Goal: Obtain resource: Obtain resource

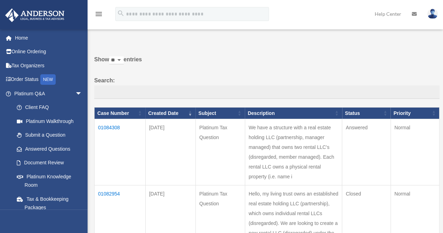
scroll to position [21, 0]
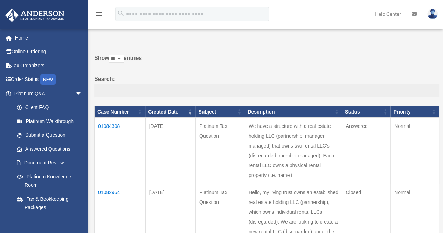
click at [112, 128] on td "01084308" at bounding box center [120, 151] width 51 height 66
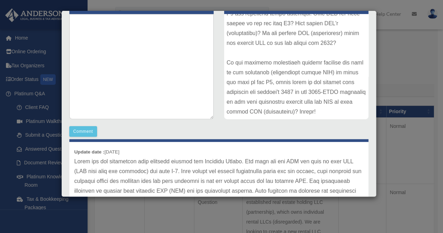
scroll to position [269, 0]
click at [184, 183] on p at bounding box center [218, 210] width 289 height 108
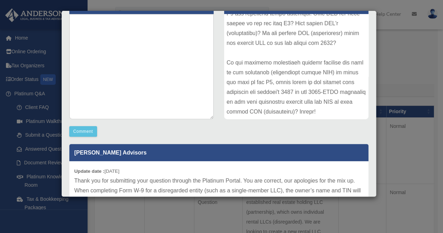
scroll to position [0, 0]
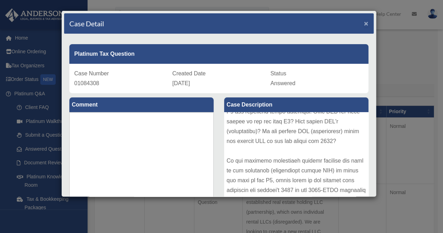
click at [364, 23] on span "×" at bounding box center [366, 23] width 5 height 8
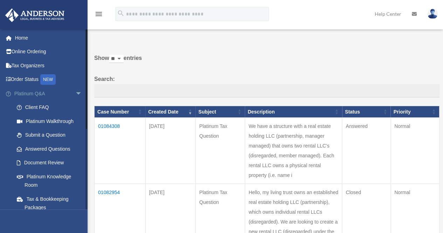
click at [75, 93] on span "arrow_drop_down" at bounding box center [82, 93] width 14 height 14
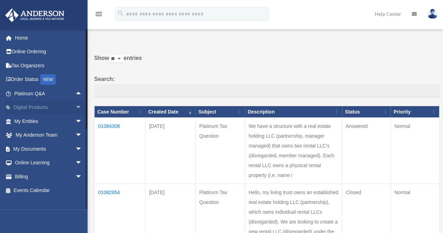
click at [75, 106] on span "arrow_drop_down" at bounding box center [82, 107] width 14 height 14
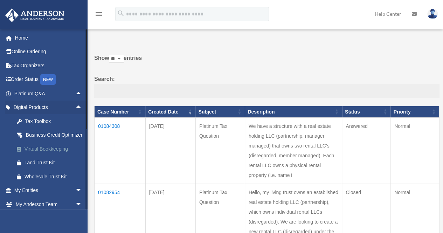
click at [41, 153] on div "Virtual Bookkeeping" at bounding box center [55, 149] width 60 height 9
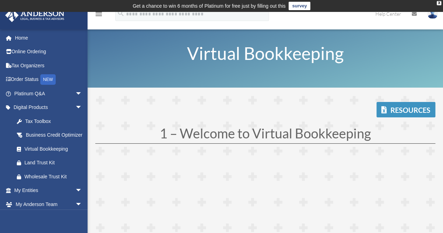
click at [399, 111] on link "Resources" at bounding box center [405, 109] width 59 height 15
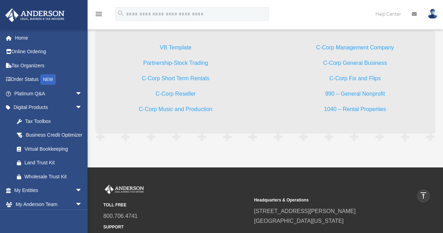
click at [180, 45] on link "VB Template" at bounding box center [176, 48] width 32 height 9
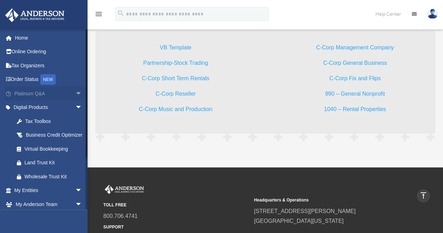
click at [26, 90] on link "Platinum Q&A arrow_drop_down" at bounding box center [49, 93] width 88 height 14
click at [76, 110] on span "arrow_drop_down" at bounding box center [82, 107] width 14 height 14
